Goal: Task Accomplishment & Management: Manage account settings

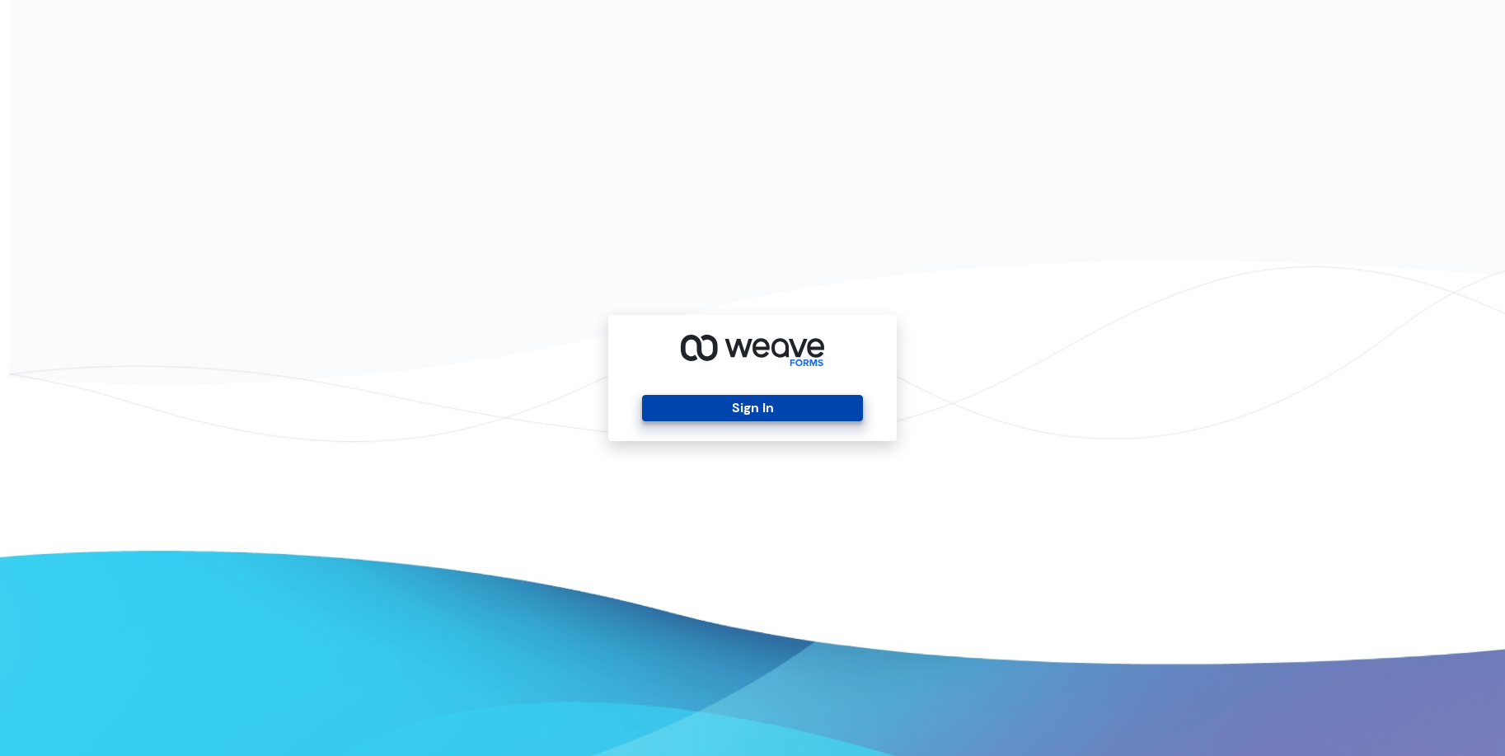
click at [724, 414] on button "Sign In" at bounding box center [752, 408] width 220 height 26
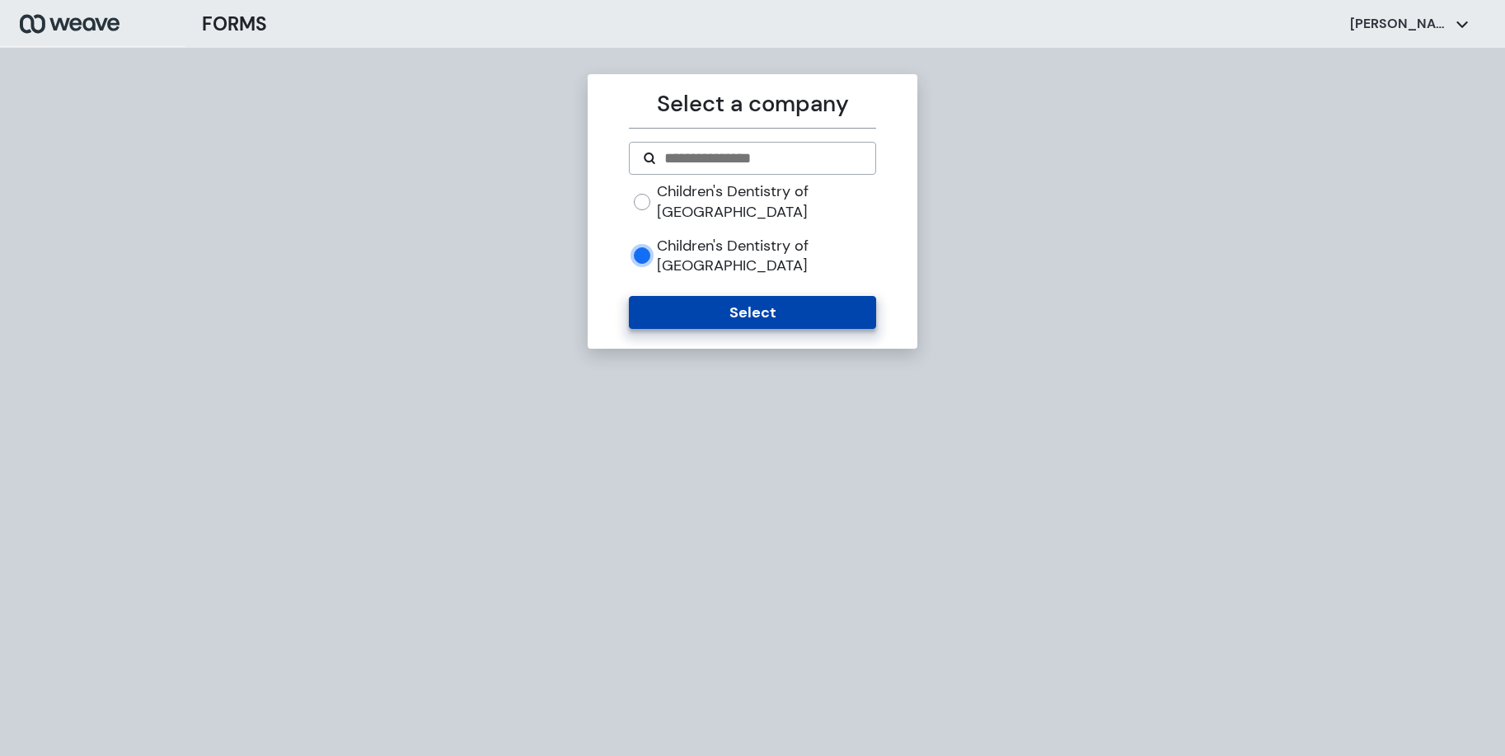
click at [709, 296] on button "Select" at bounding box center [752, 312] width 246 height 33
